Goal: Check status: Check status

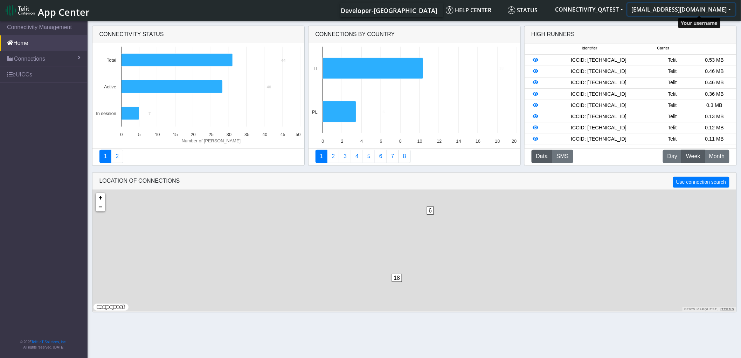
click at [698, 11] on button "[EMAIL_ADDRESS][DOMAIN_NAME]" at bounding box center [682, 9] width 108 height 13
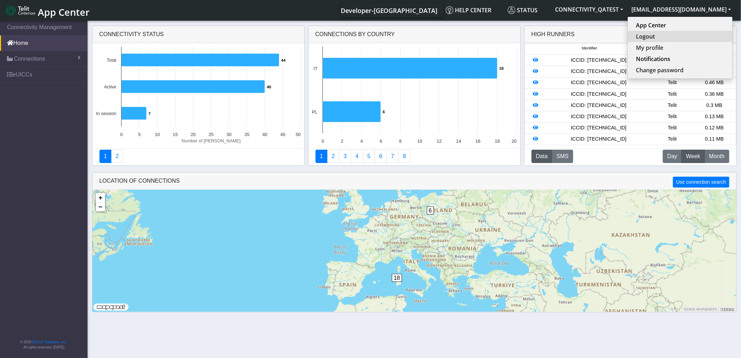
click at [681, 34] on button "Logout" at bounding box center [680, 36] width 105 height 11
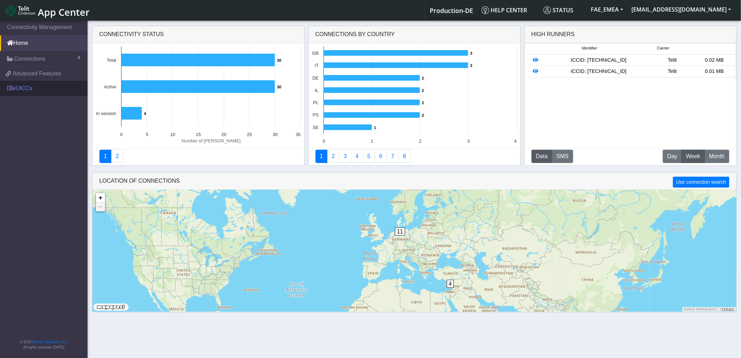
click at [22, 88] on link "eUICCs" at bounding box center [44, 88] width 88 height 15
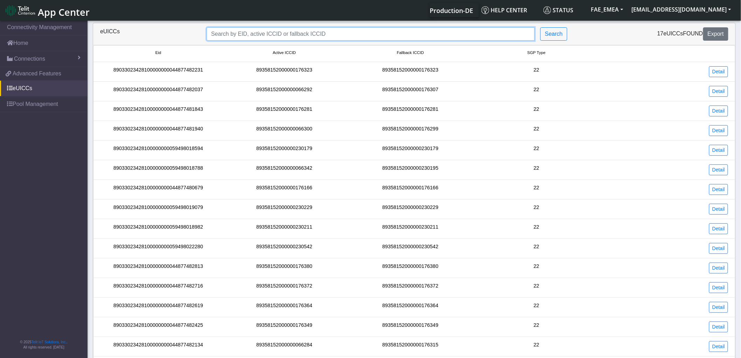
click at [244, 34] on input "Search..." at bounding box center [371, 33] width 328 height 13
paste input "89358152000000066094"
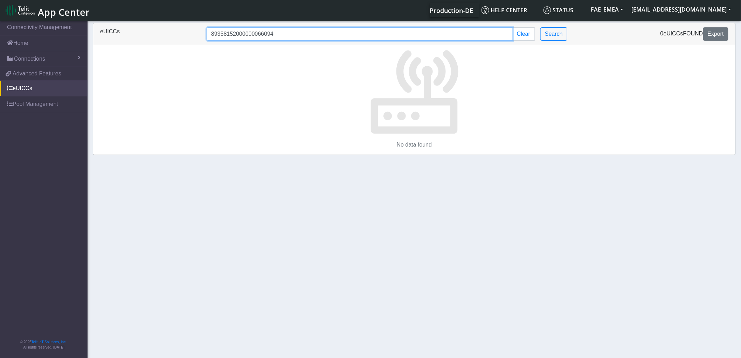
type input "89358152000000066094"
click at [255, 35] on input "89358152000000066094" at bounding box center [360, 33] width 307 height 13
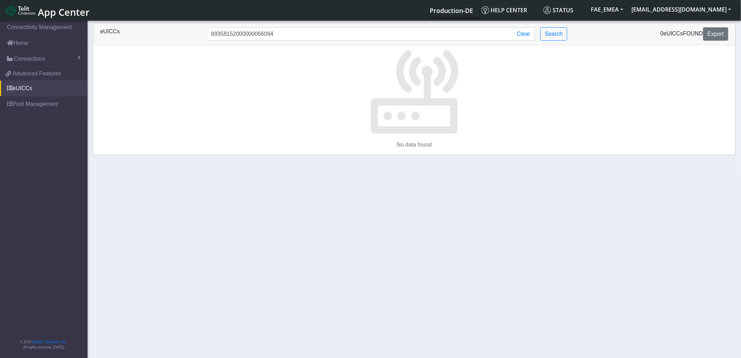
click at [258, 90] on p at bounding box center [414, 90] width 643 height 90
